Goal: Information Seeking & Learning: Learn about a topic

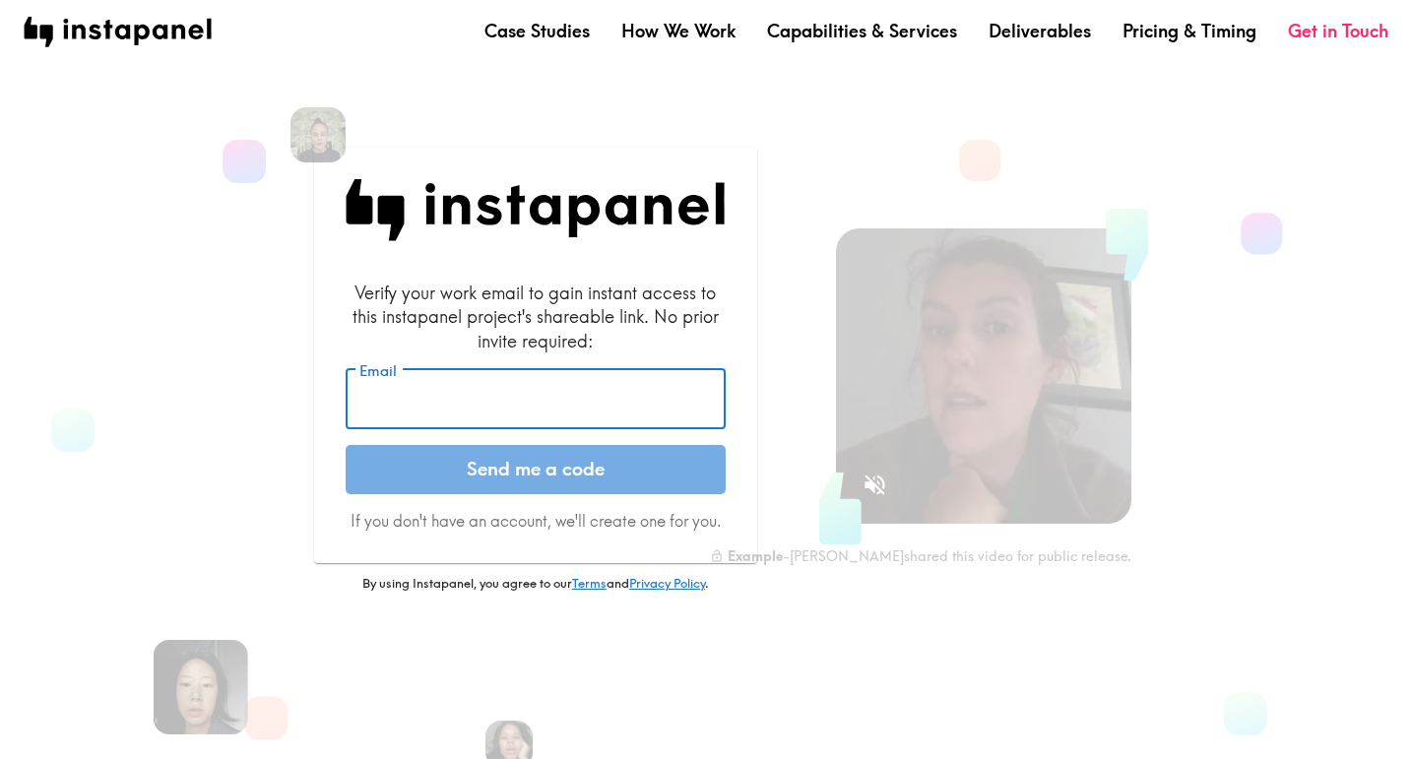
click at [514, 402] on input "Email" at bounding box center [536, 399] width 380 height 61
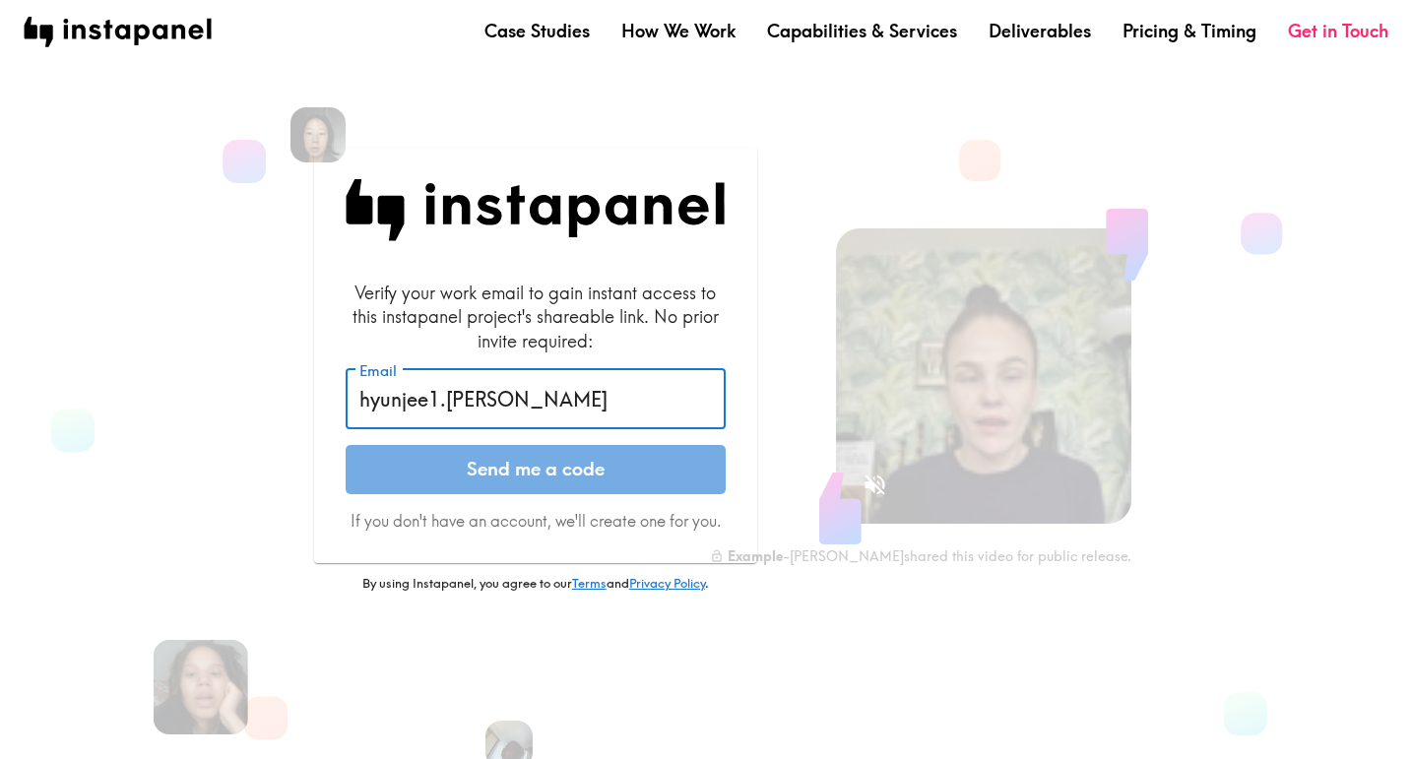
type input "hyunjee1.[PERSON_NAME]"
click at [555, 412] on input "hyunjee1.[PERSON_NAME]" at bounding box center [536, 399] width 380 height 61
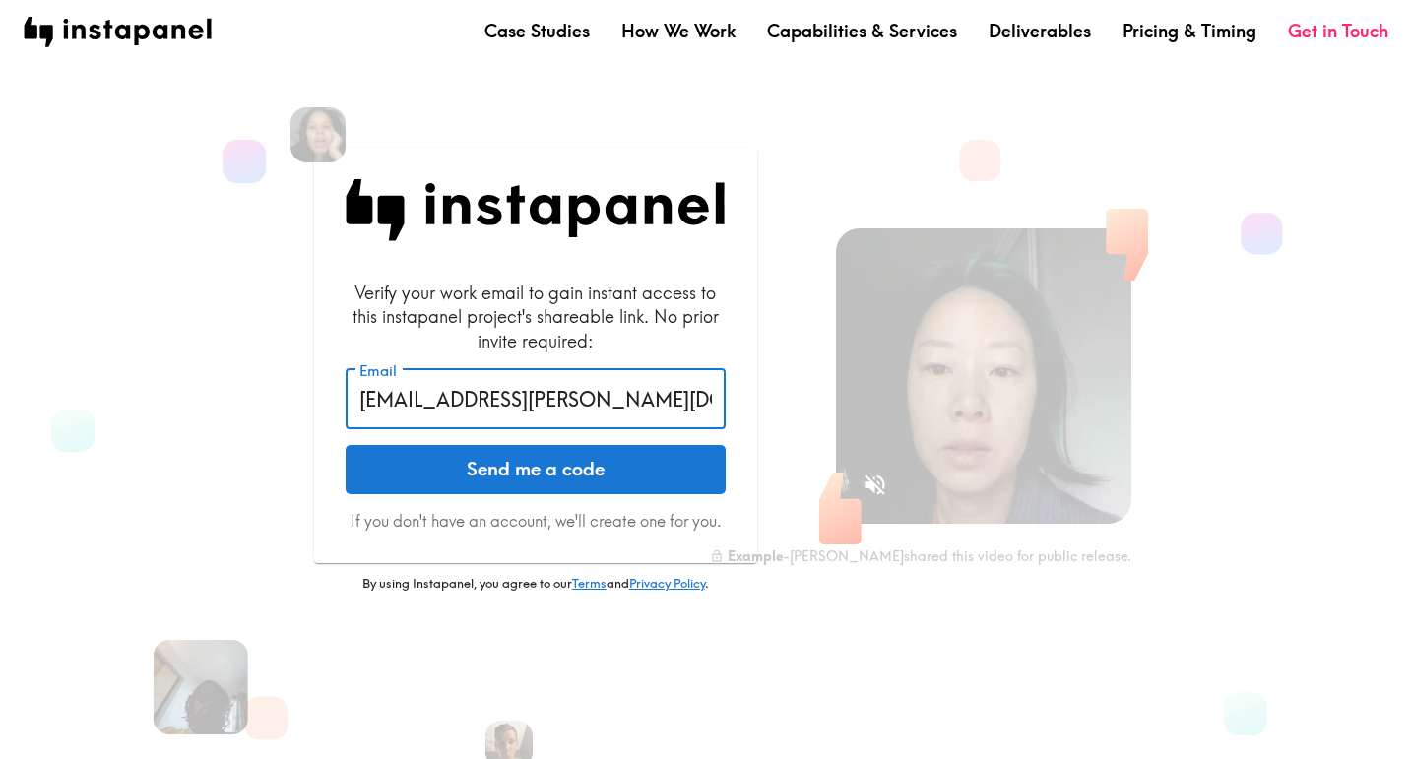
type input "[EMAIL_ADDRESS][PERSON_NAME][DOMAIN_NAME]"
click at [346, 445] on button "Send me a code" at bounding box center [536, 469] width 380 height 49
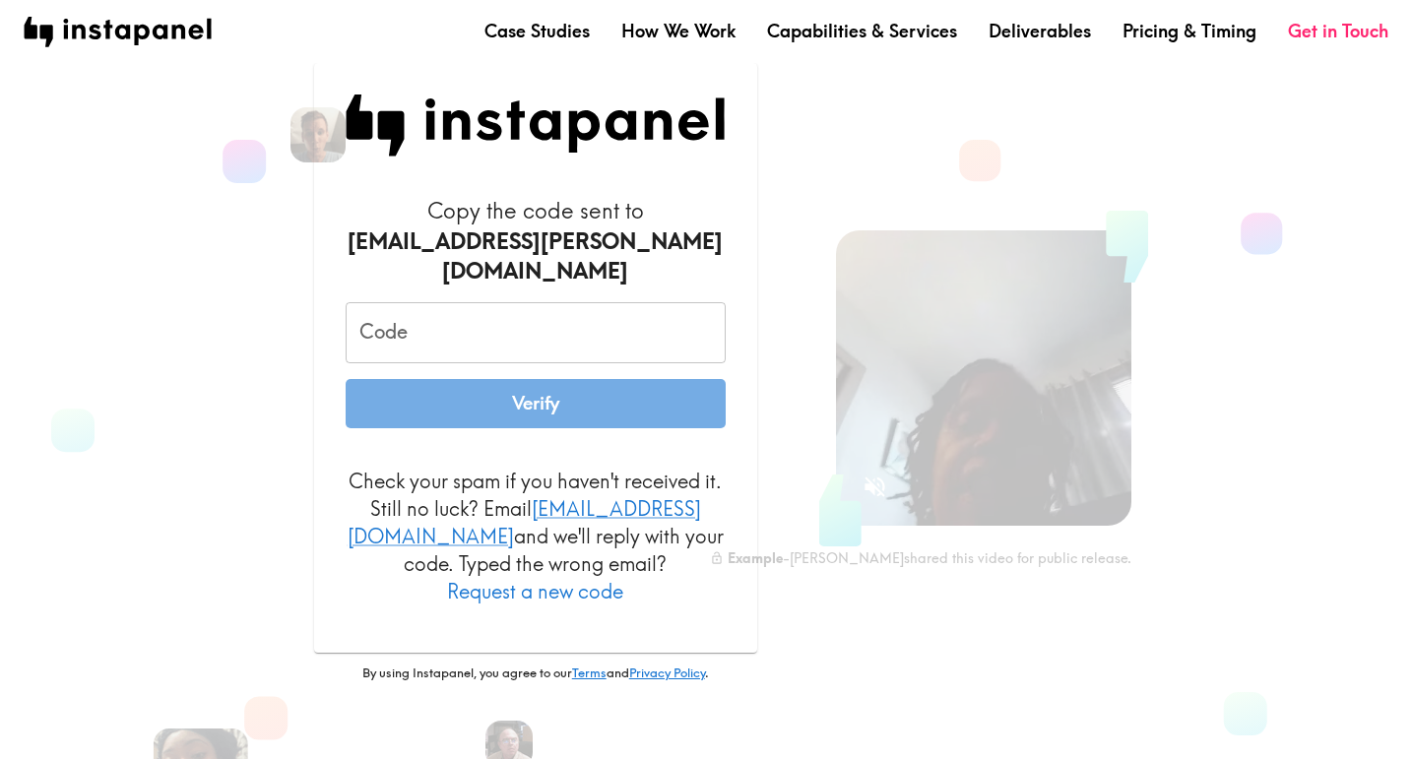
click at [415, 329] on input "Code" at bounding box center [536, 332] width 380 height 61
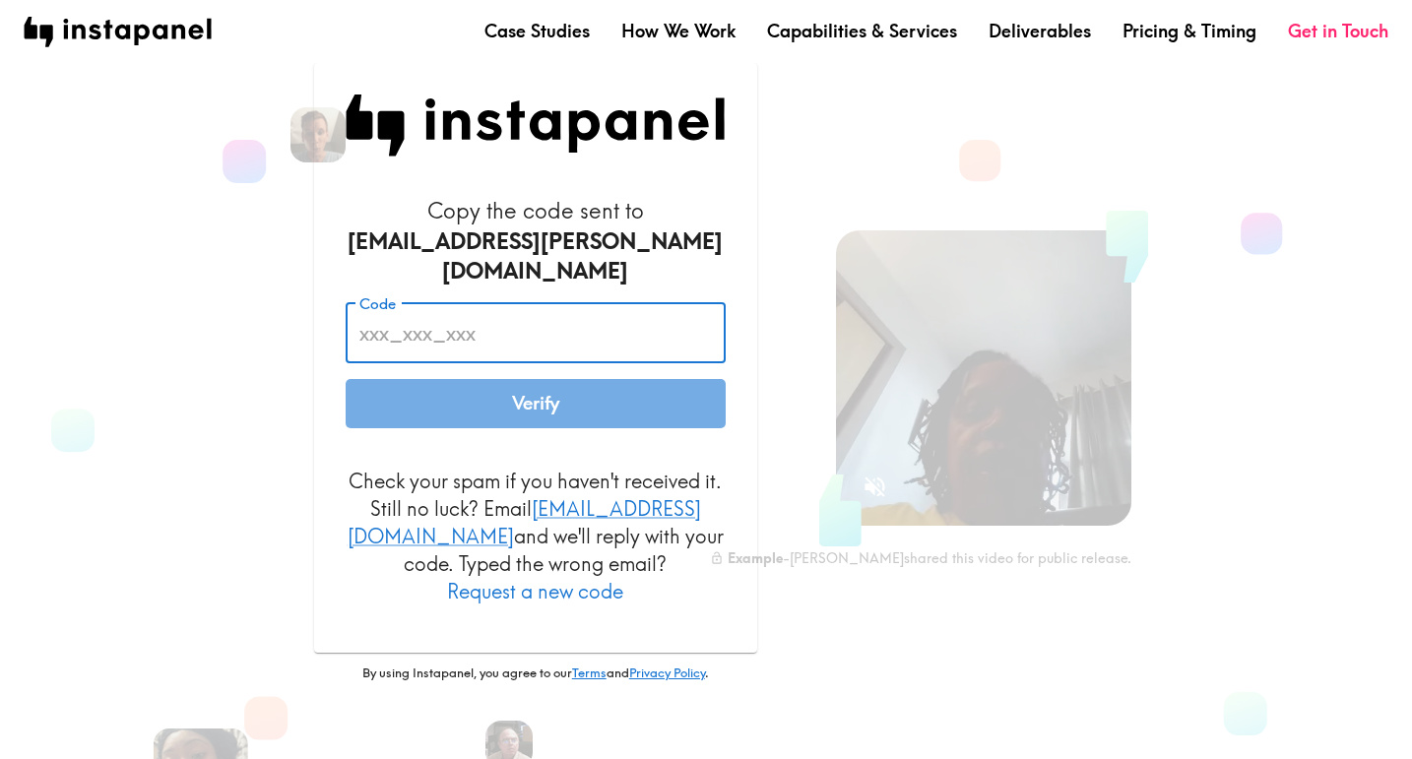
paste input "8nT_64E_yLL"
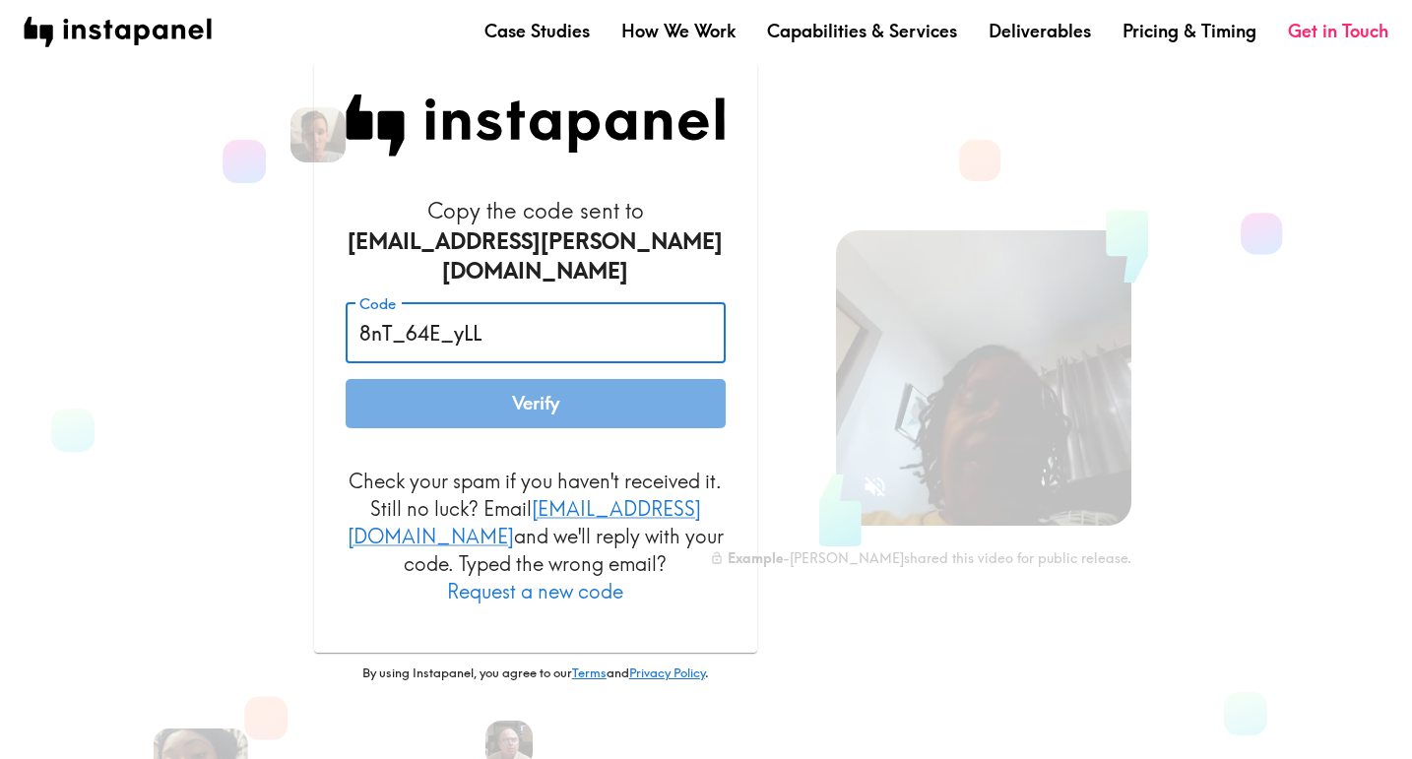
type input "8nT_64E_yLL"
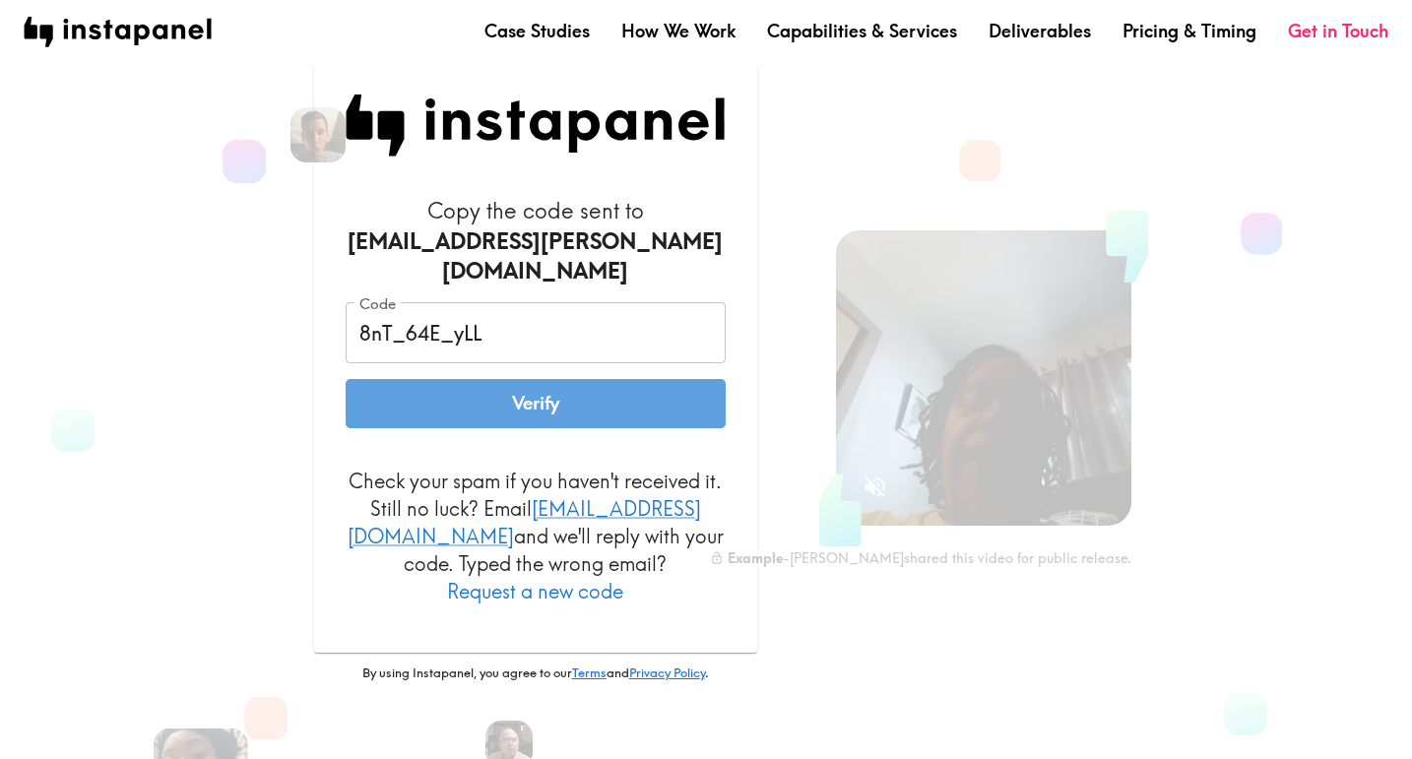
click at [484, 403] on button "Verify" at bounding box center [536, 403] width 380 height 49
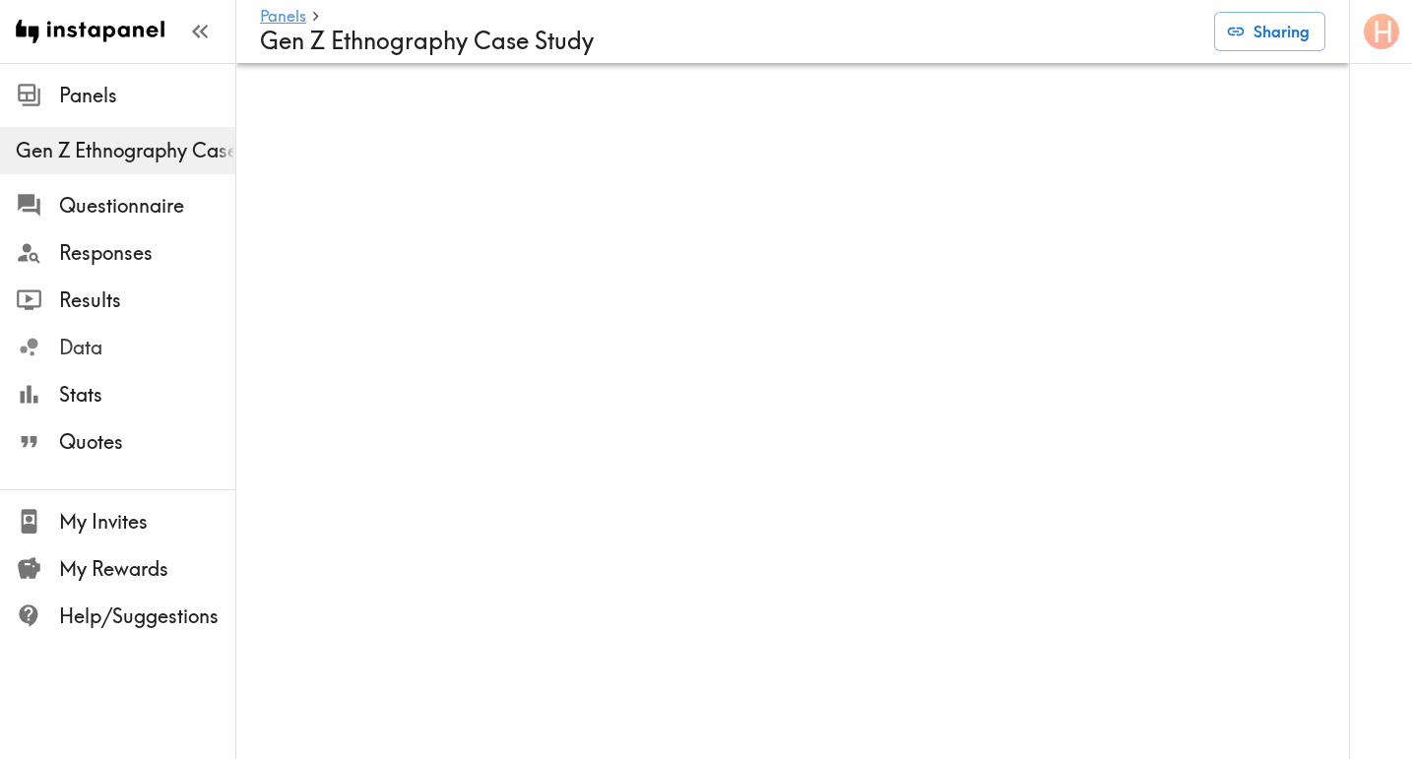
click at [107, 349] on span "Data" at bounding box center [147, 348] width 176 height 28
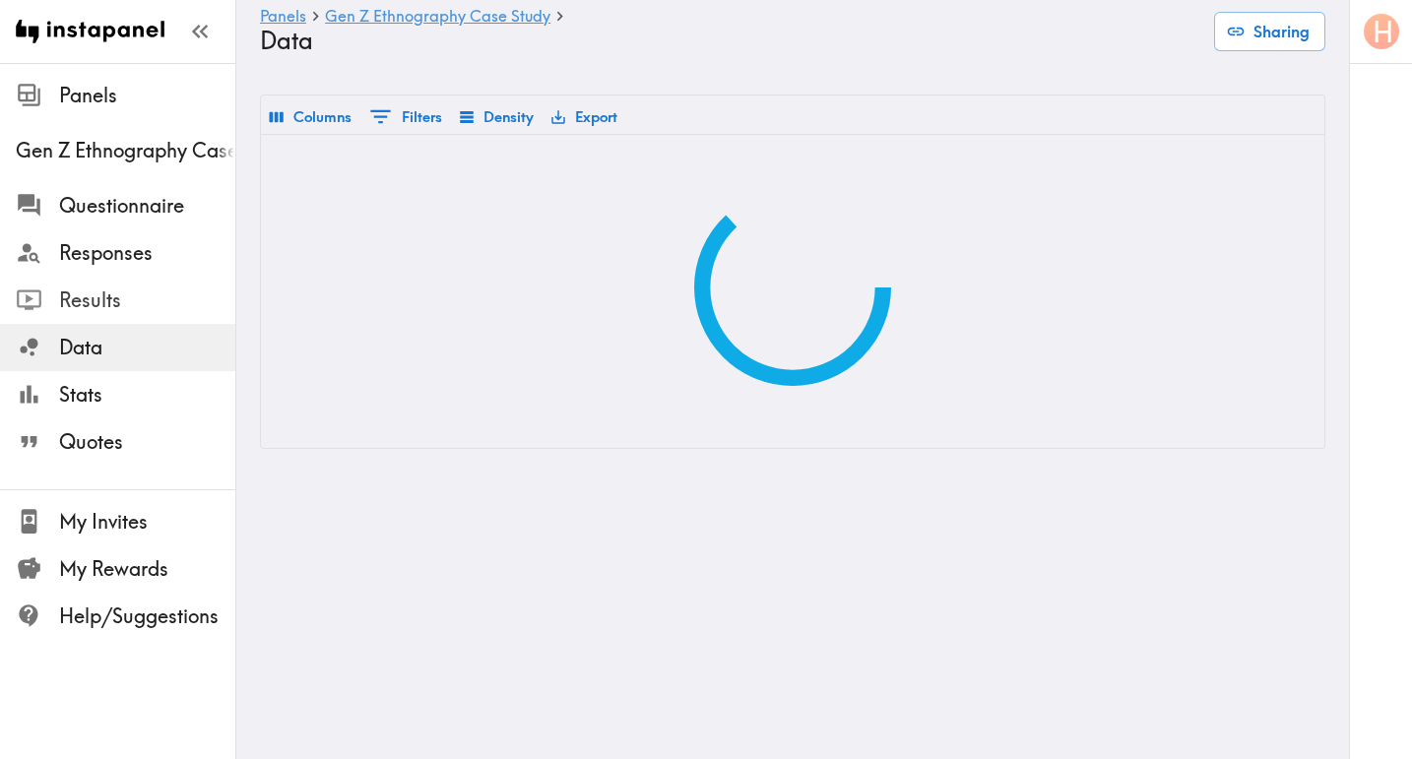
click at [113, 302] on span "Results" at bounding box center [147, 300] width 176 height 28
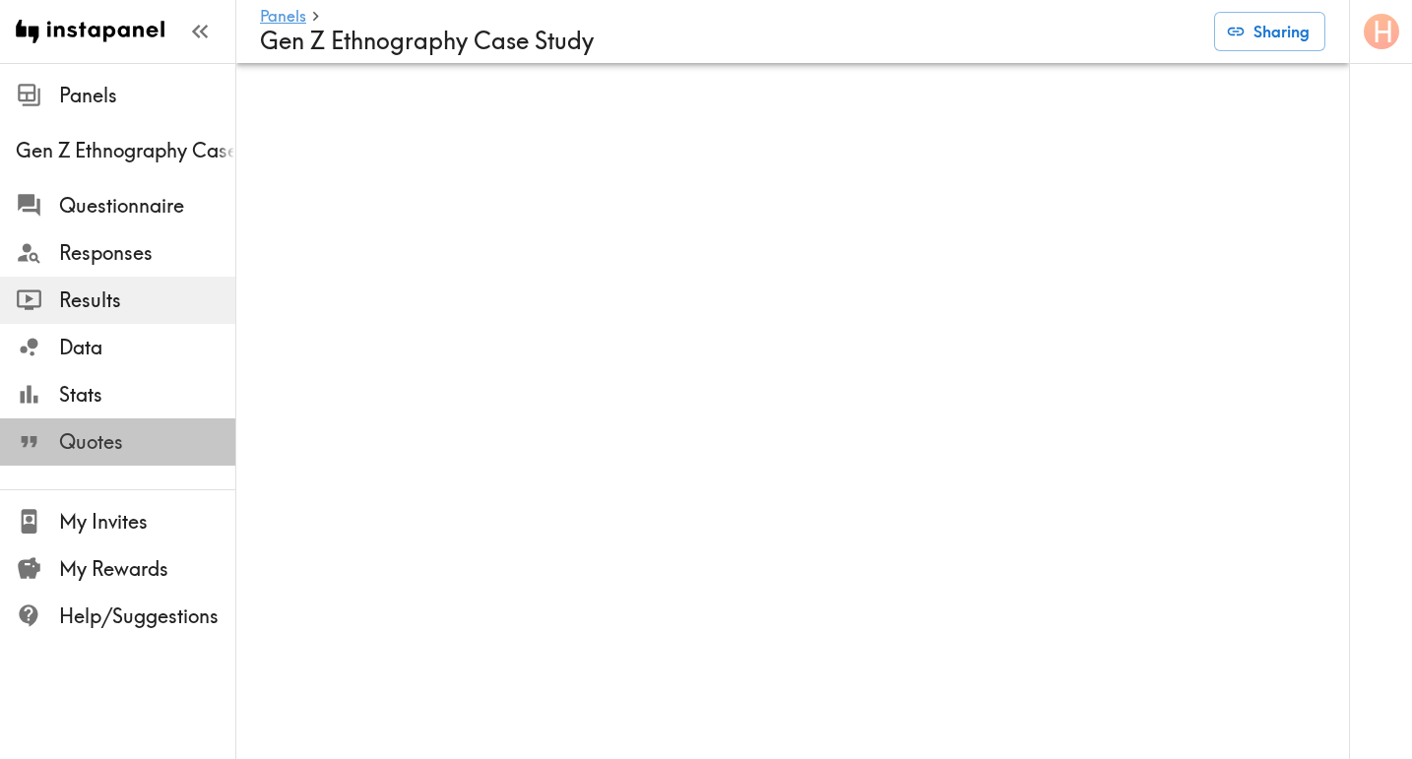
click at [177, 455] on span "Quotes" at bounding box center [147, 442] width 176 height 28
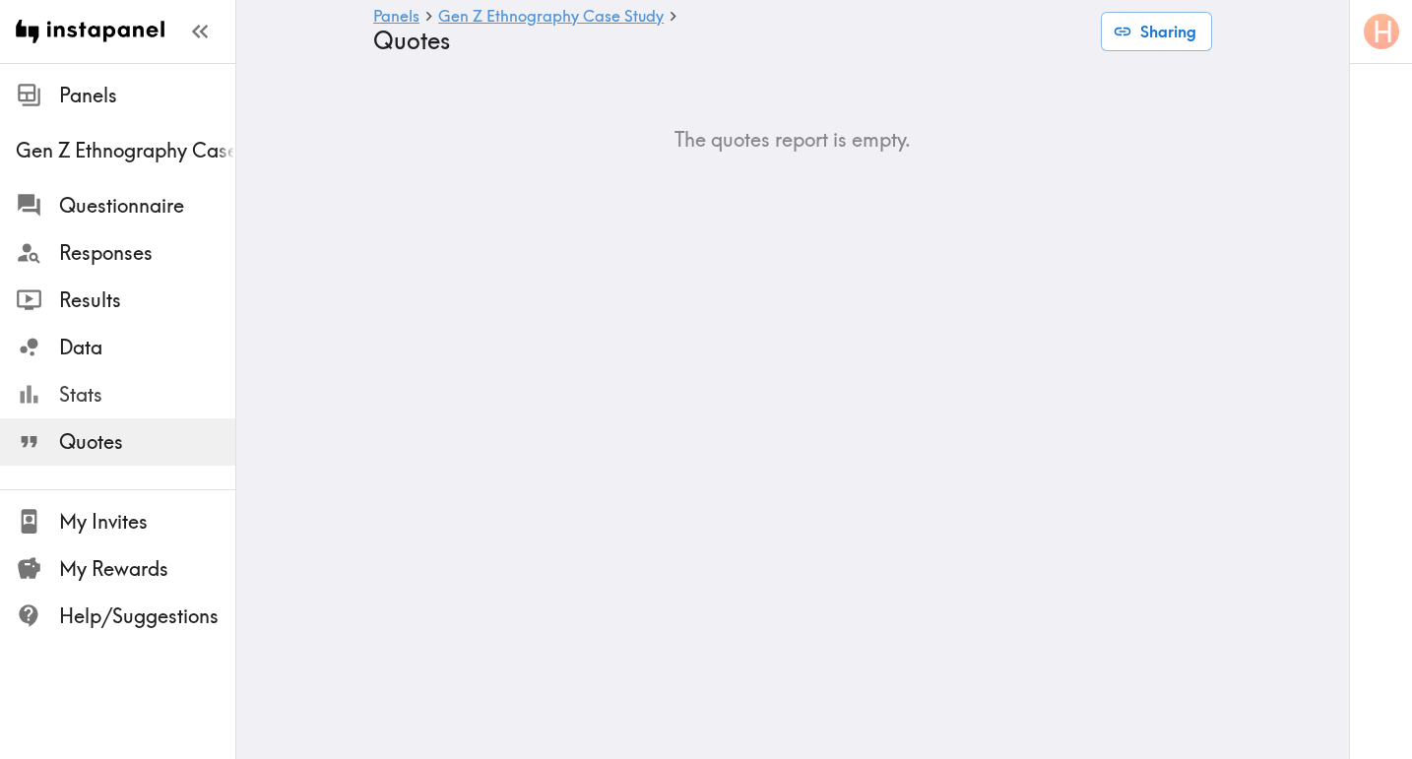
click at [177, 409] on span "Stats" at bounding box center [147, 394] width 176 height 35
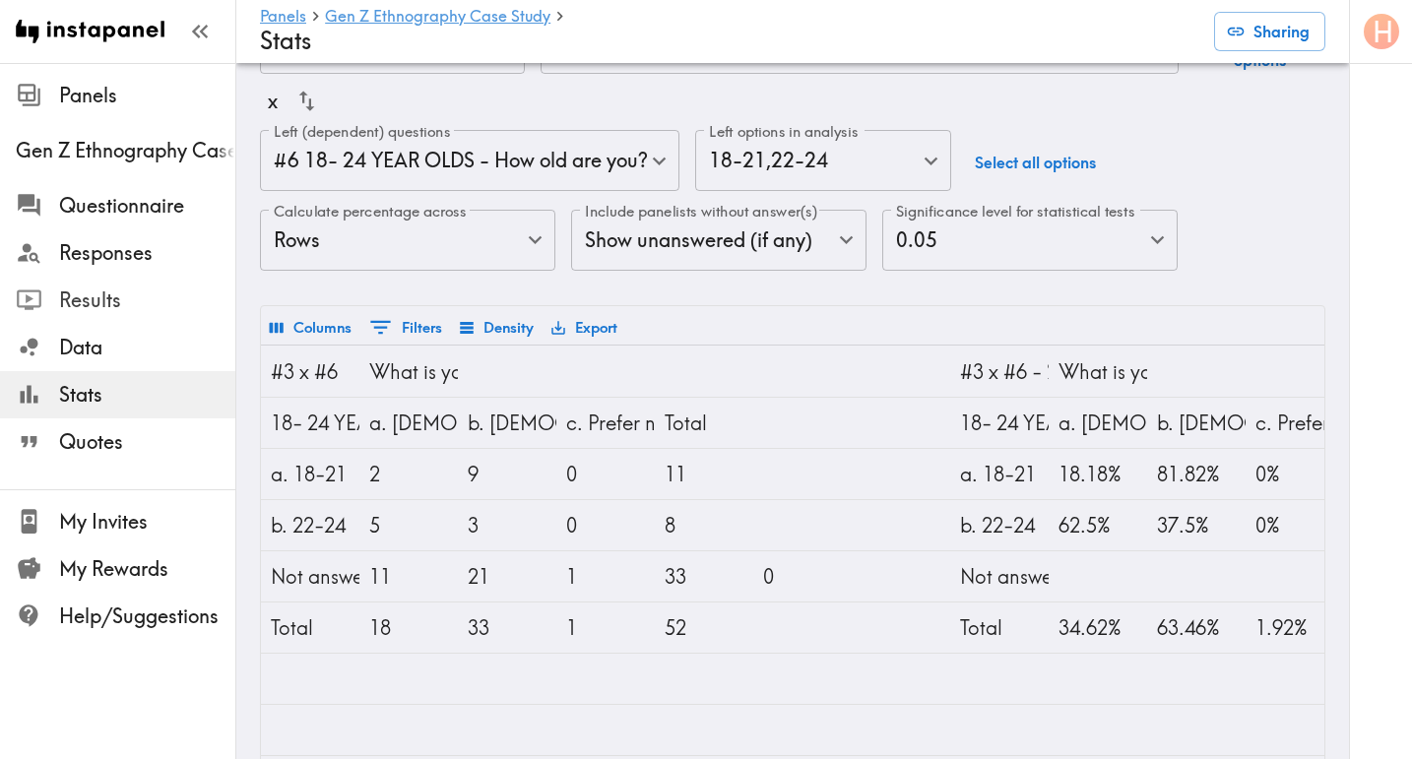
scroll to position [83, 0]
